Goal: Check status: Check status

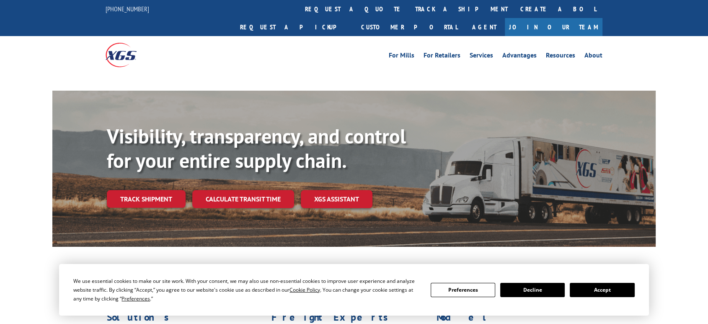
click at [409, 9] on link "track a shipment" at bounding box center [461, 9] width 105 height 18
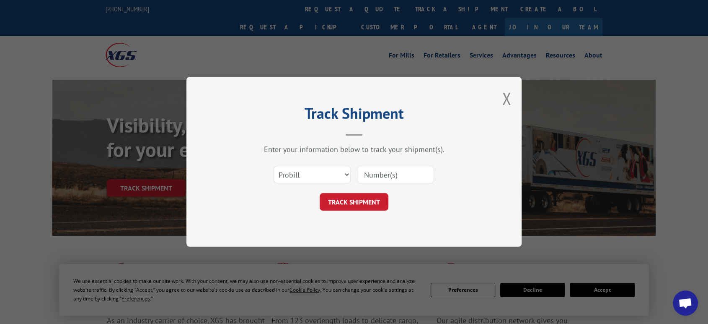
click at [391, 176] on input at bounding box center [395, 175] width 77 height 18
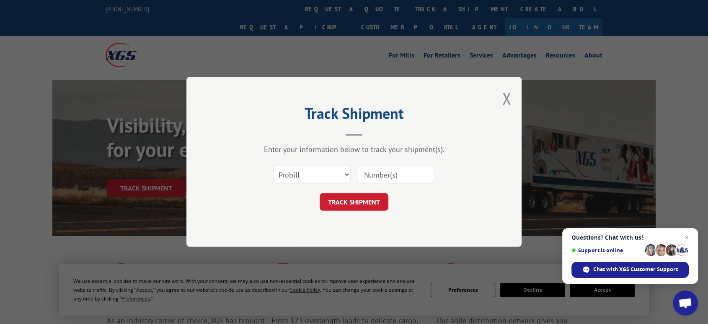
paste input "69037280-0"
type input "69037280-0"
click at [372, 197] on button "TRACK SHIPMENT" at bounding box center [354, 202] width 69 height 18
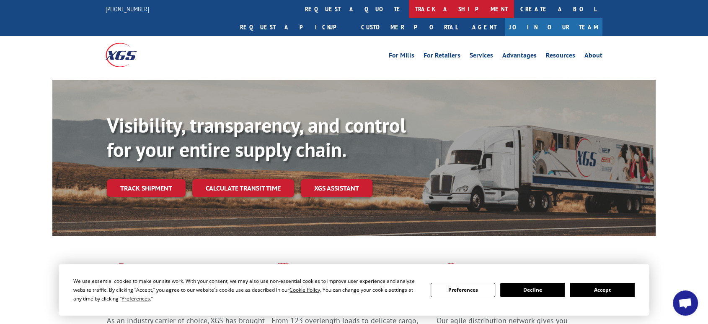
click at [409, 5] on link "track a shipment" at bounding box center [461, 9] width 105 height 18
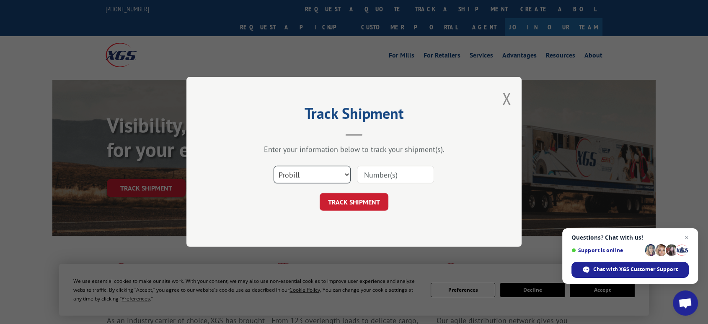
click at [293, 171] on select "Select category... Probill BOL PO" at bounding box center [312, 175] width 77 height 18
select select "po"
click at [274, 166] on select "Select category... Probill BOL PO" at bounding box center [312, 175] width 77 height 18
click at [389, 179] on input at bounding box center [395, 175] width 77 height 18
type input "06523236"
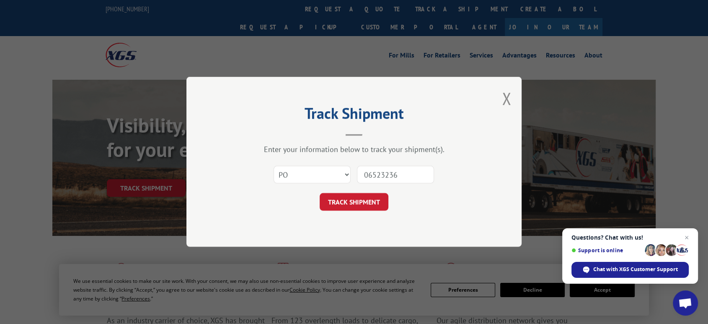
click at [320, 193] on button "TRACK SHIPMENT" at bounding box center [354, 202] width 69 height 18
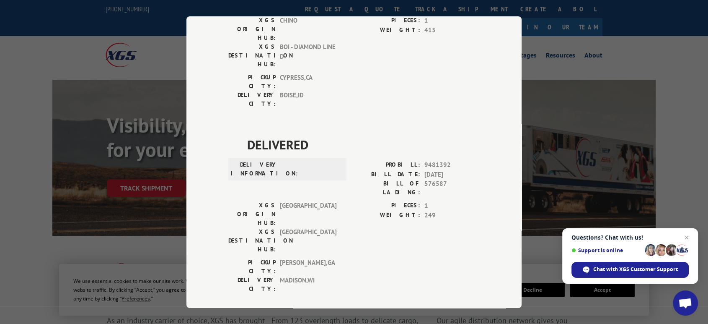
scroll to position [314, 0]
